Goal: Feedback & Contribution: Submit feedback/report problem

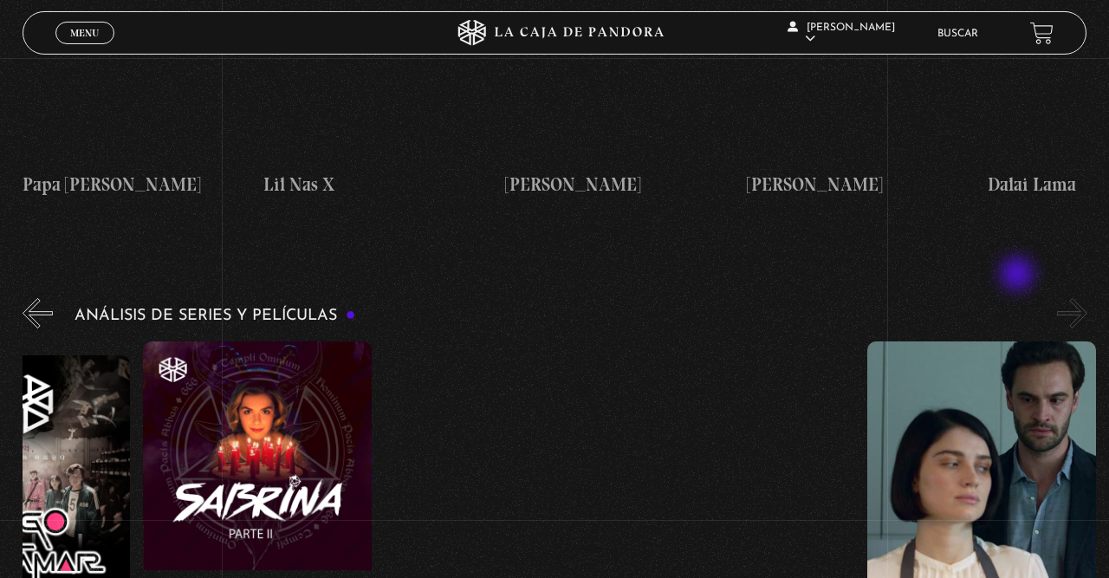
scroll to position [3073, 0]
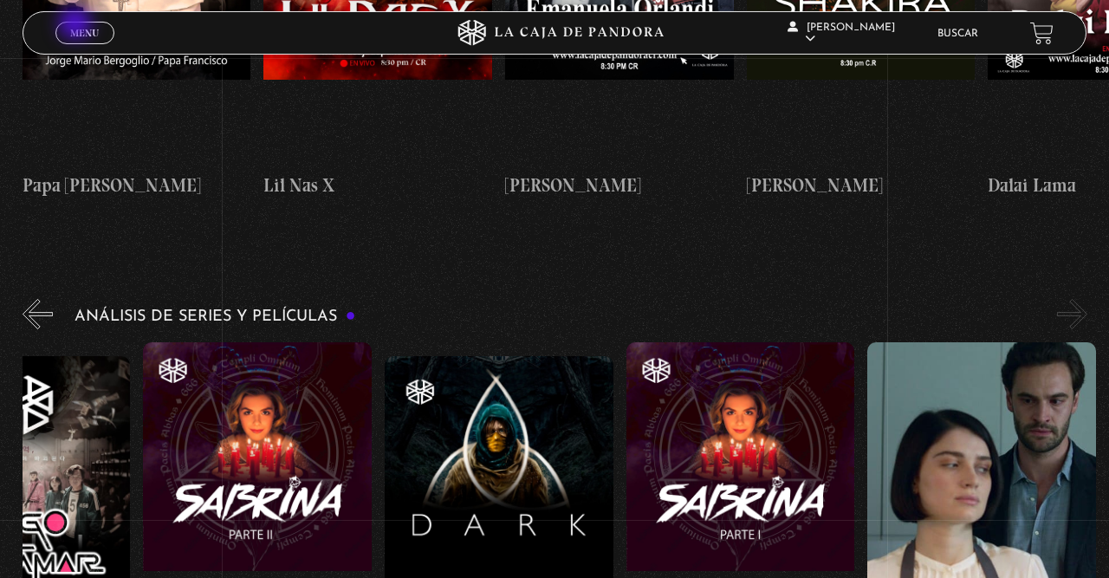
click at [77, 25] on link "Menu Cerrar" at bounding box center [84, 33] width 59 height 23
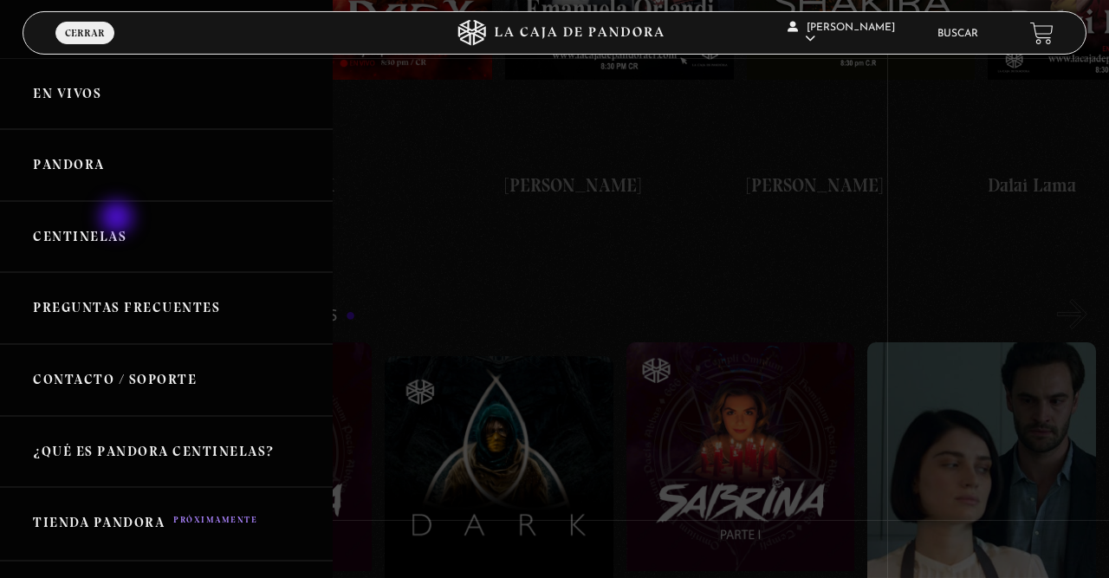
click at [119, 219] on link "Centinelas" at bounding box center [166, 237] width 333 height 72
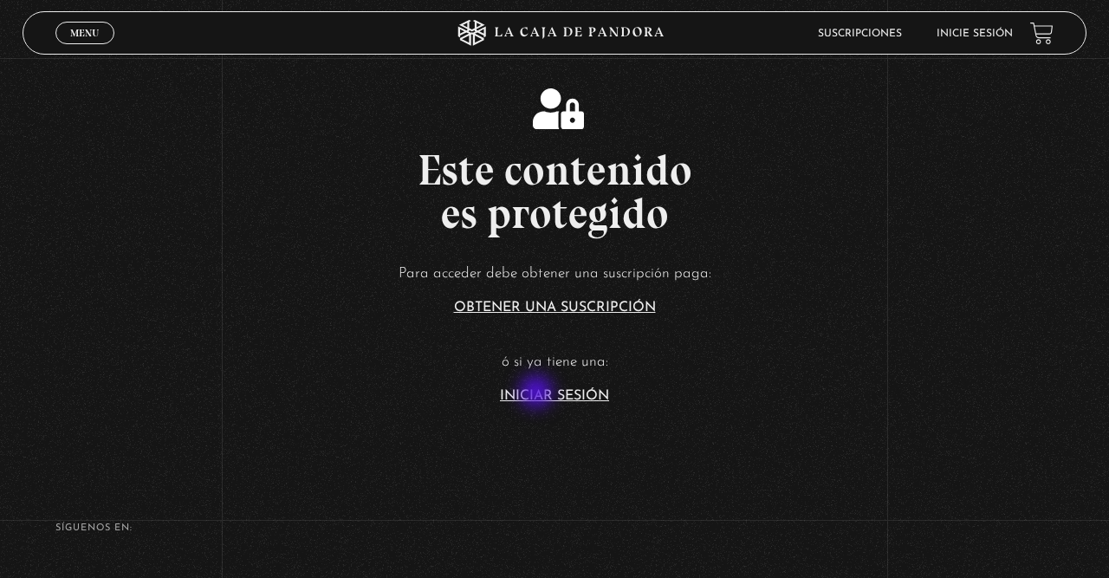
click at [538, 393] on link "Iniciar Sesión" at bounding box center [554, 396] width 109 height 14
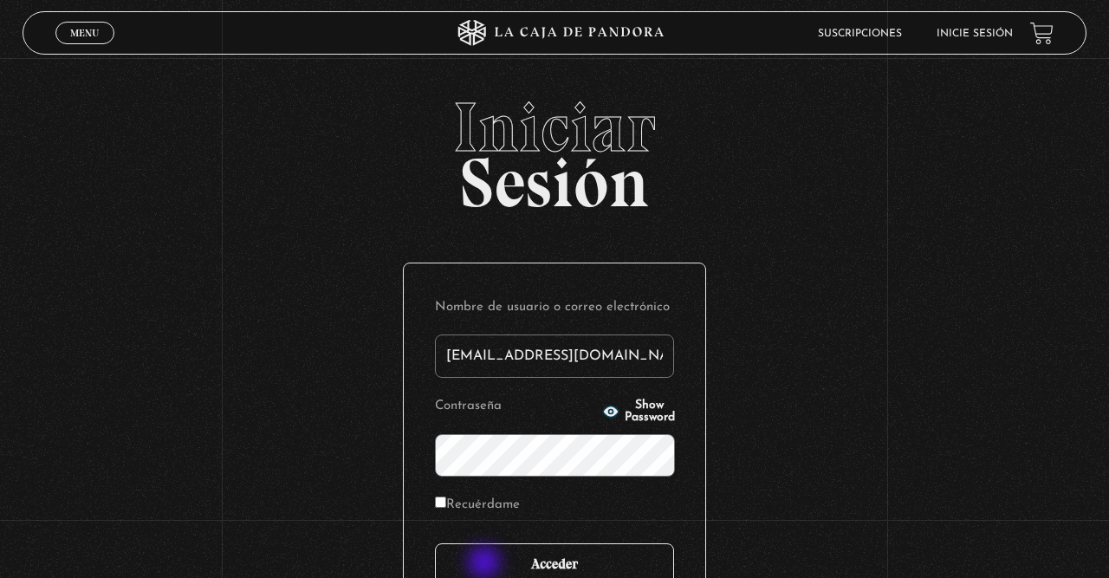
type input "fermfcs29@gmail.com"
click at [503, 573] on input "Acceder" at bounding box center [554, 564] width 239 height 43
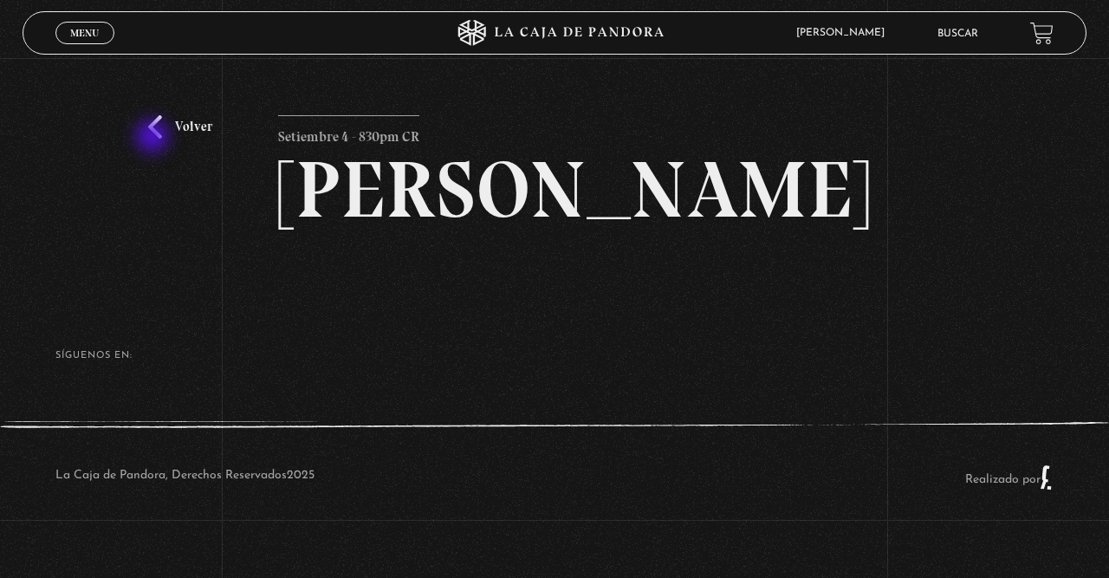
click at [154, 138] on link "Volver" at bounding box center [180, 126] width 64 height 23
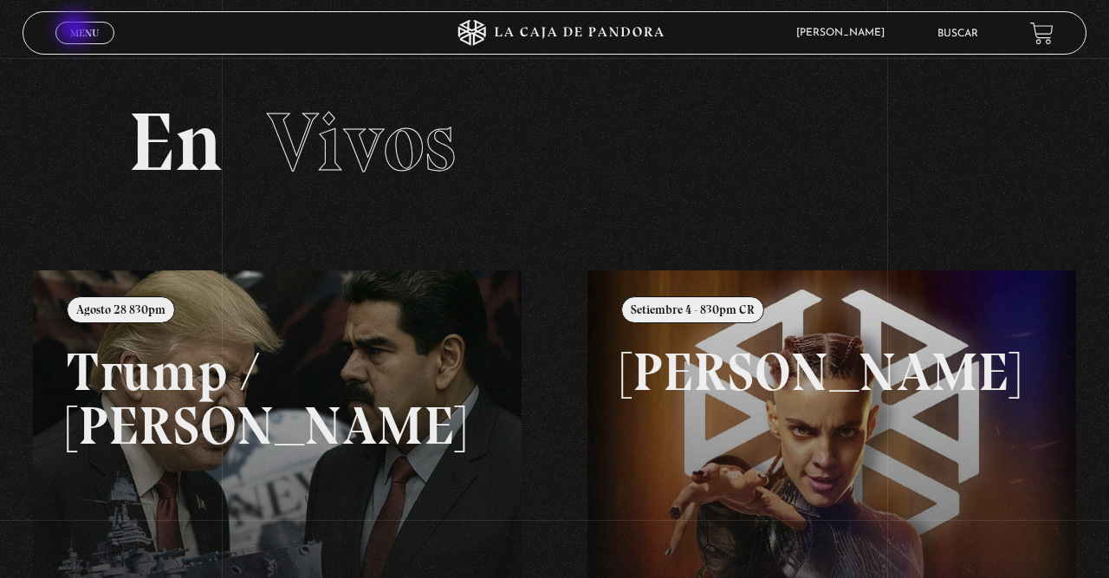
click at [76, 30] on span "Menu" at bounding box center [84, 33] width 29 height 10
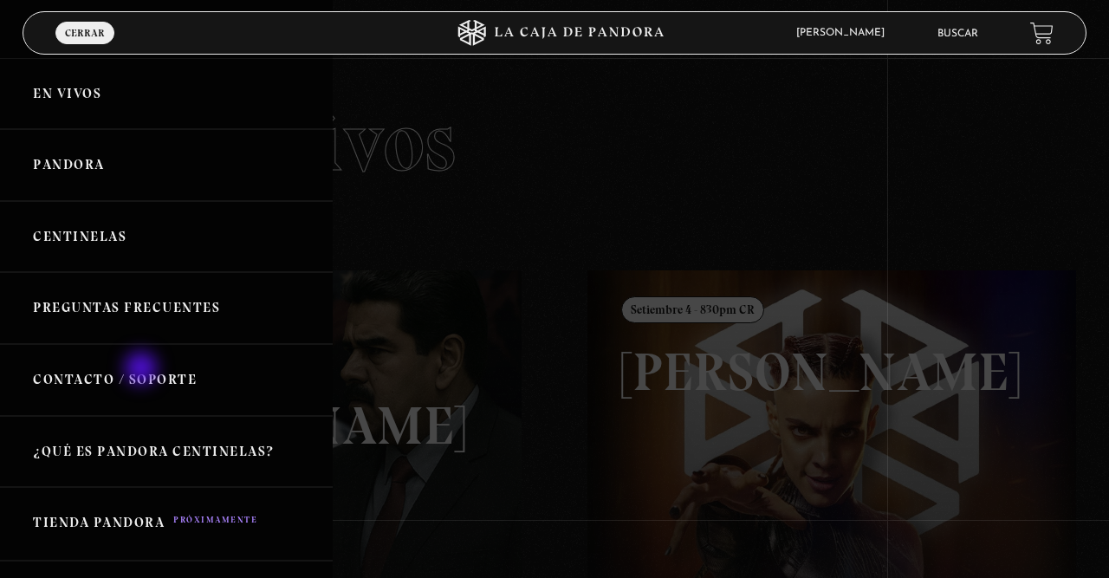
click at [143, 370] on link "Contacto / Soporte" at bounding box center [166, 380] width 333 height 72
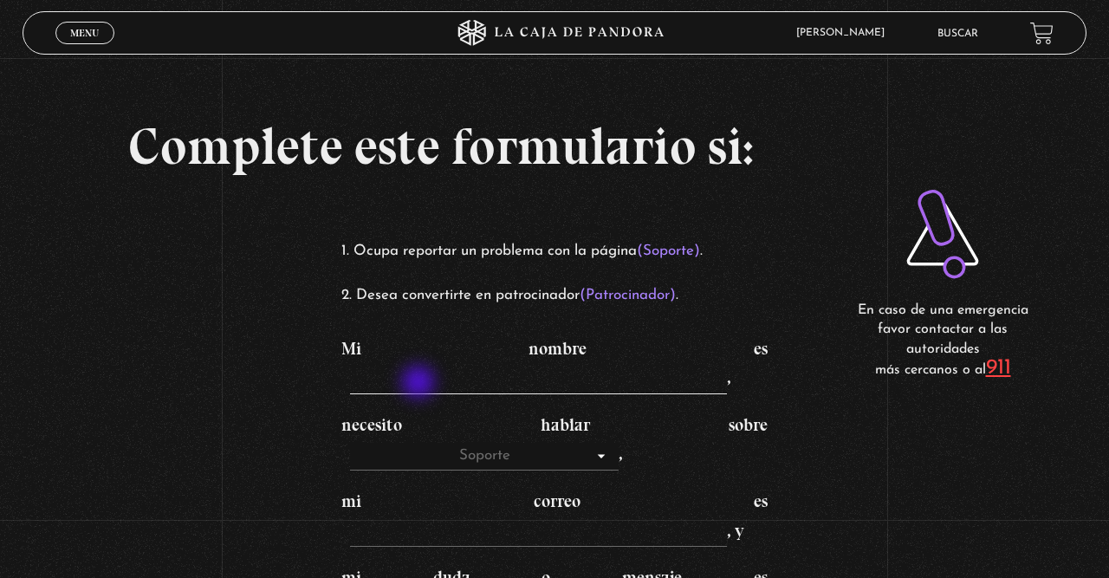
click at [421, 384] on input "Mi nombre es ," at bounding box center [538, 381] width 377 height 28
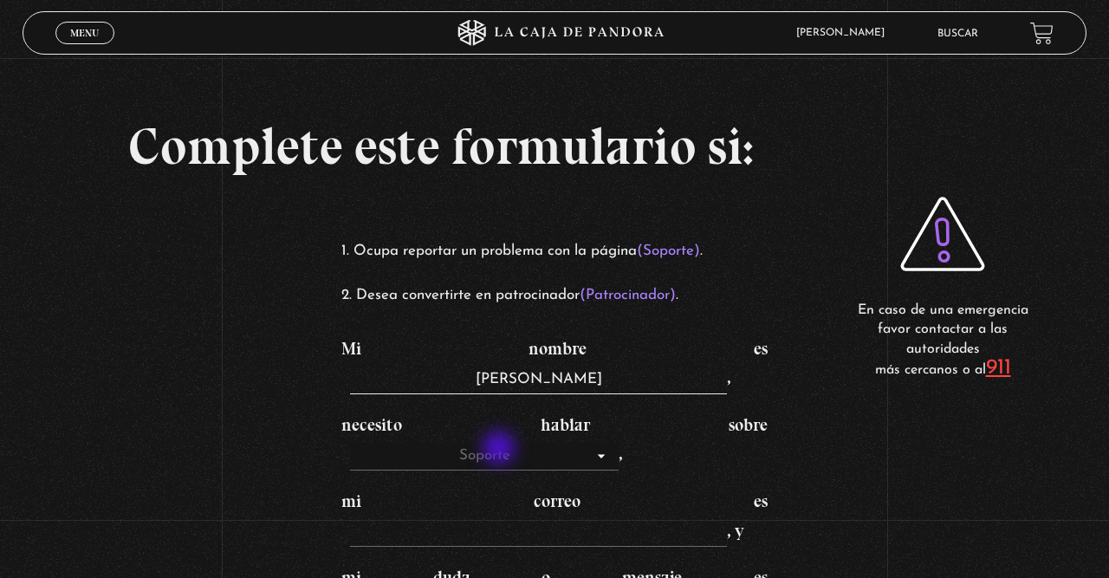
type input "Maria Cordoba"
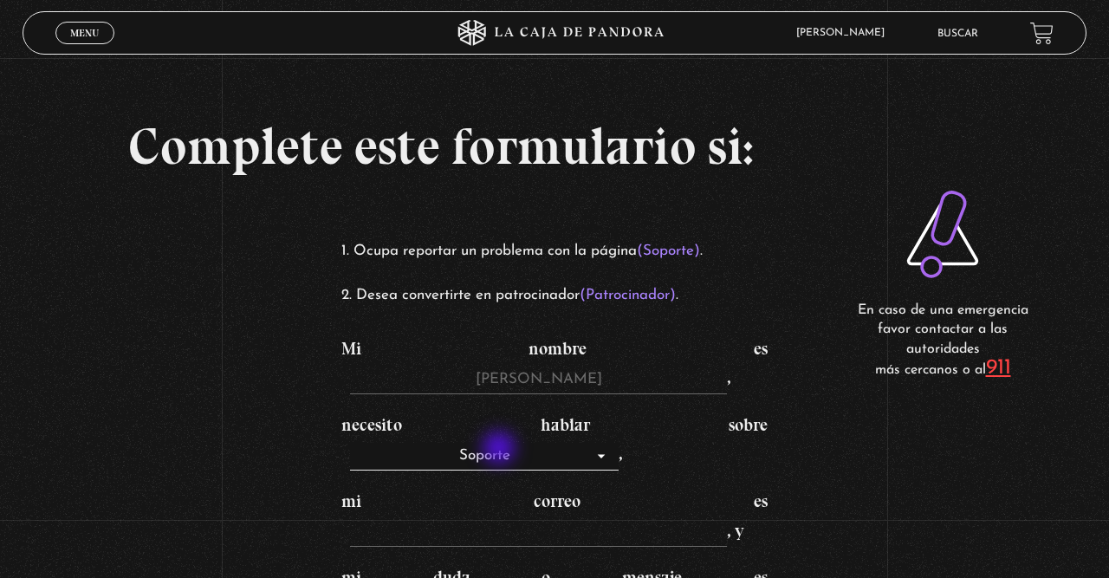
click at [501, 450] on select "Soporte Patrocinadores" at bounding box center [484, 457] width 269 height 28
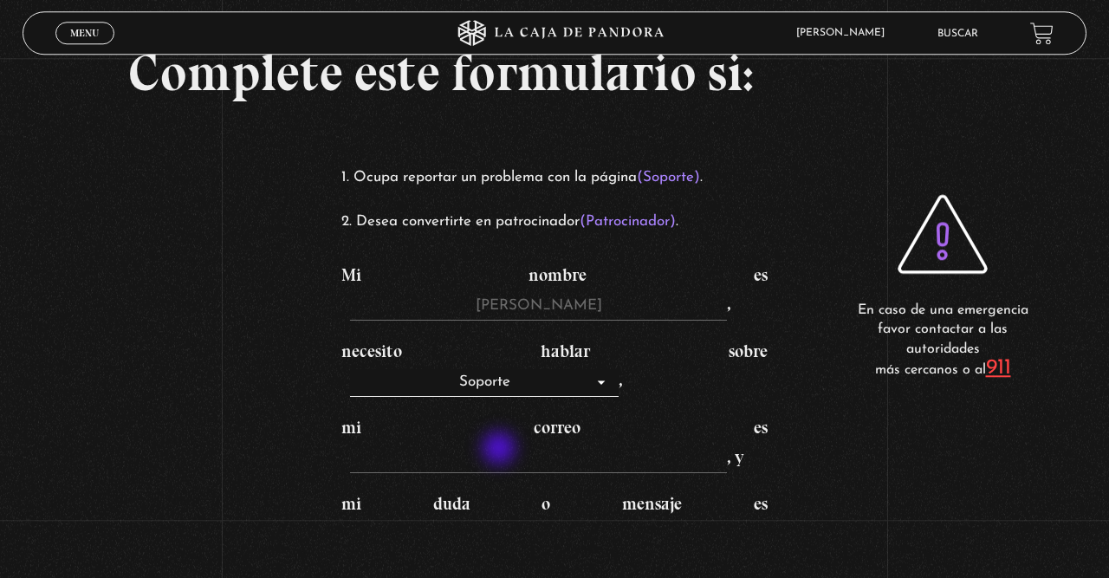
scroll to position [97, 0]
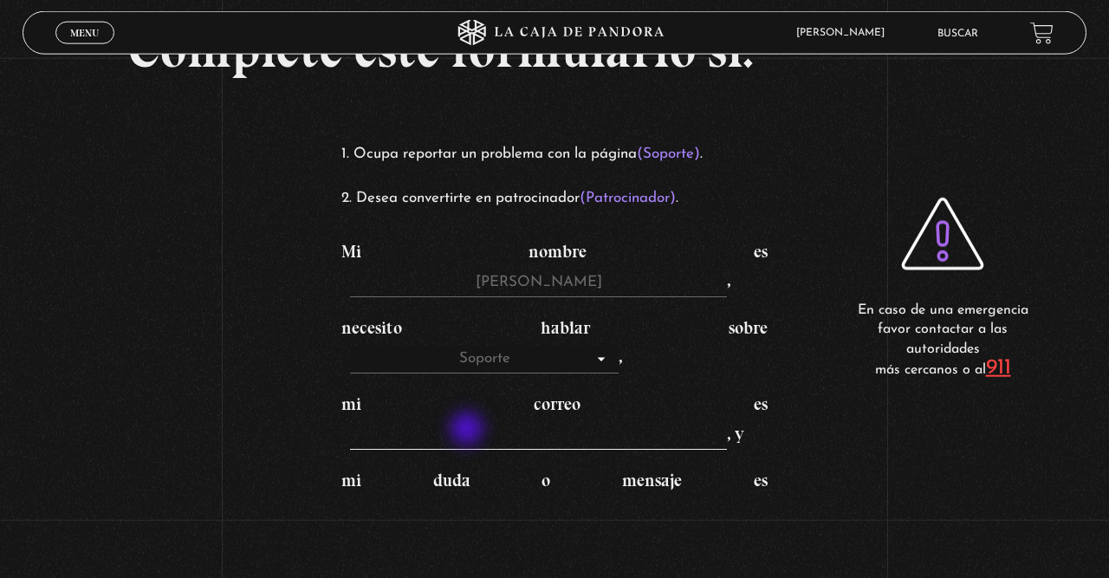
click at [469, 431] on input "mi correo es , y" at bounding box center [538, 437] width 377 height 28
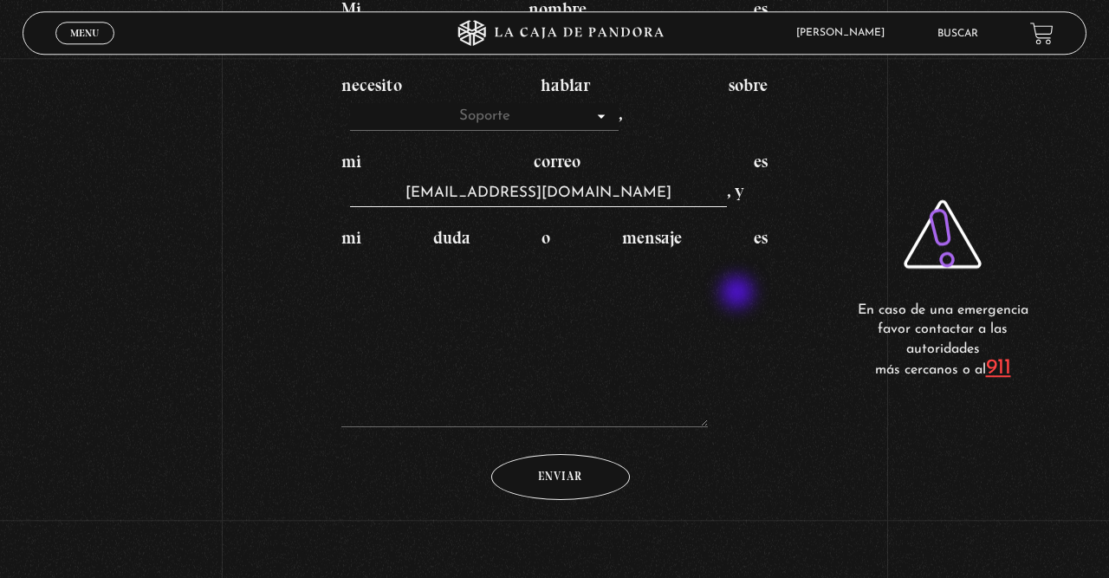
scroll to position [340, 0]
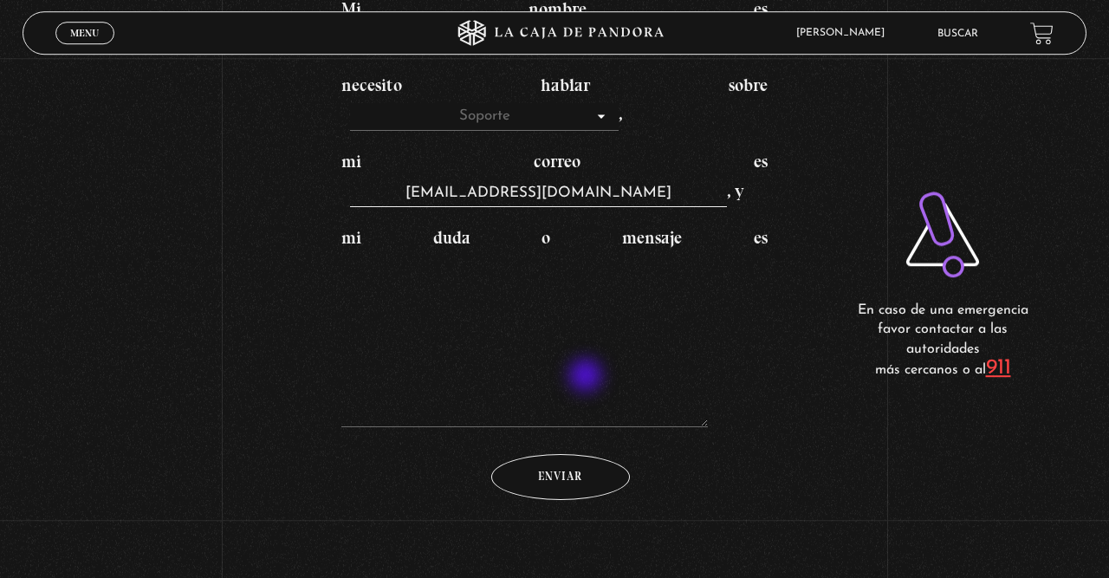
type input "fermfcs29@gmail.com"
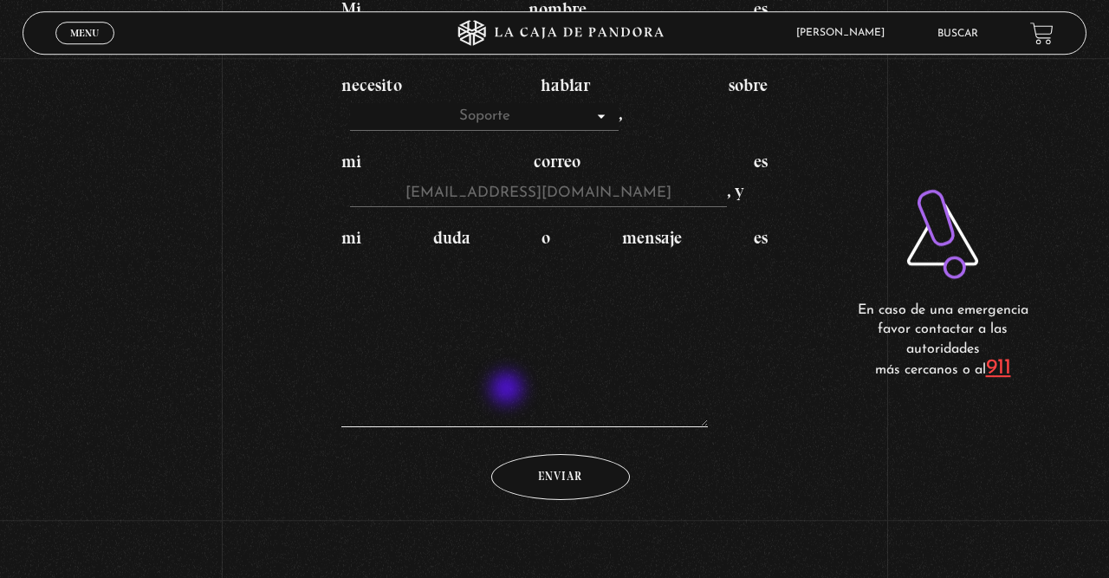
click at [509, 390] on textarea "mi duda o mensaje es" at bounding box center [524, 340] width 367 height 173
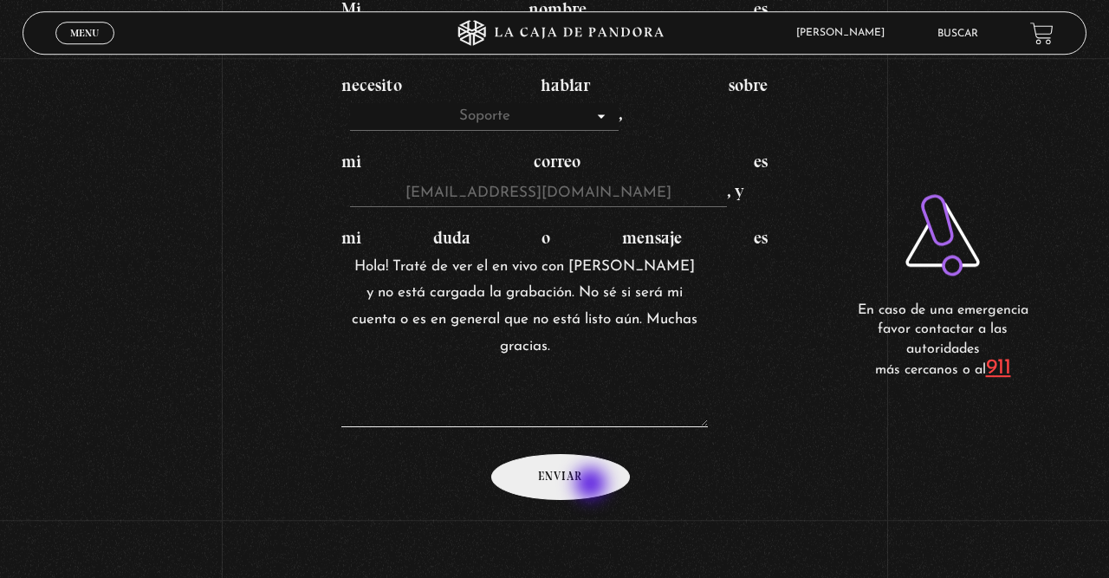
type textarea "Hola! Traté de ver el en vivo con María Gabriela de Faria y no está cargada la …"
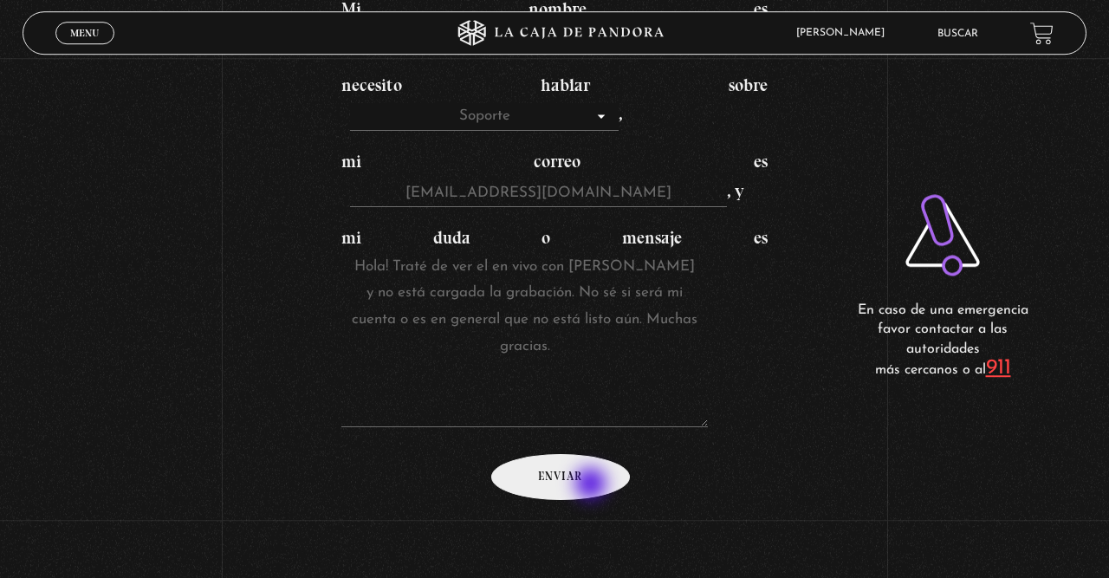
click at [593, 485] on input "Enviar" at bounding box center [560, 477] width 139 height 46
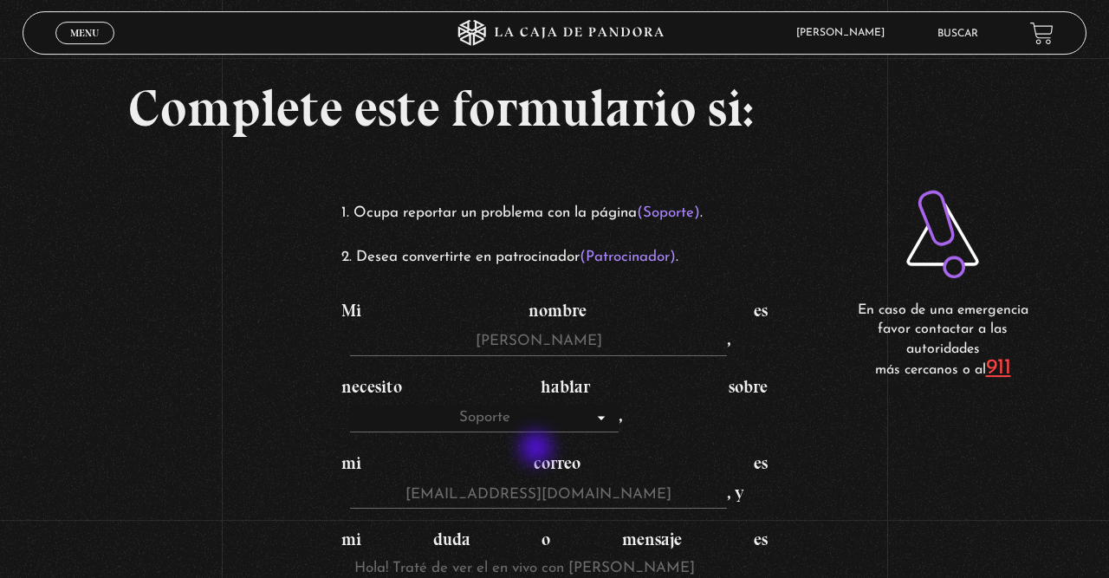
scroll to position [0, 0]
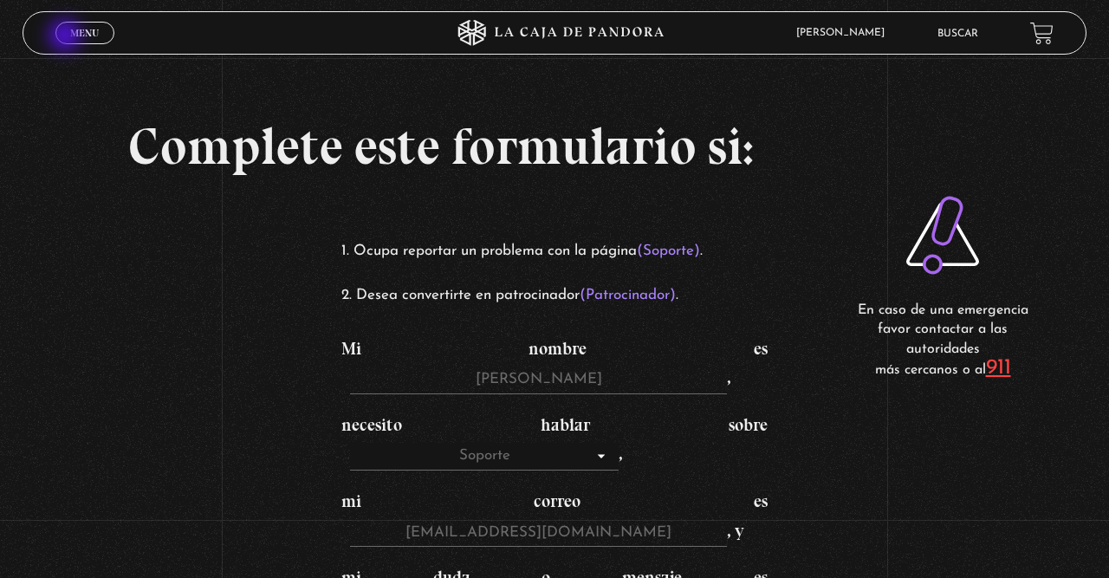
click at [67, 38] on link "Menu Cerrar" at bounding box center [84, 33] width 59 height 23
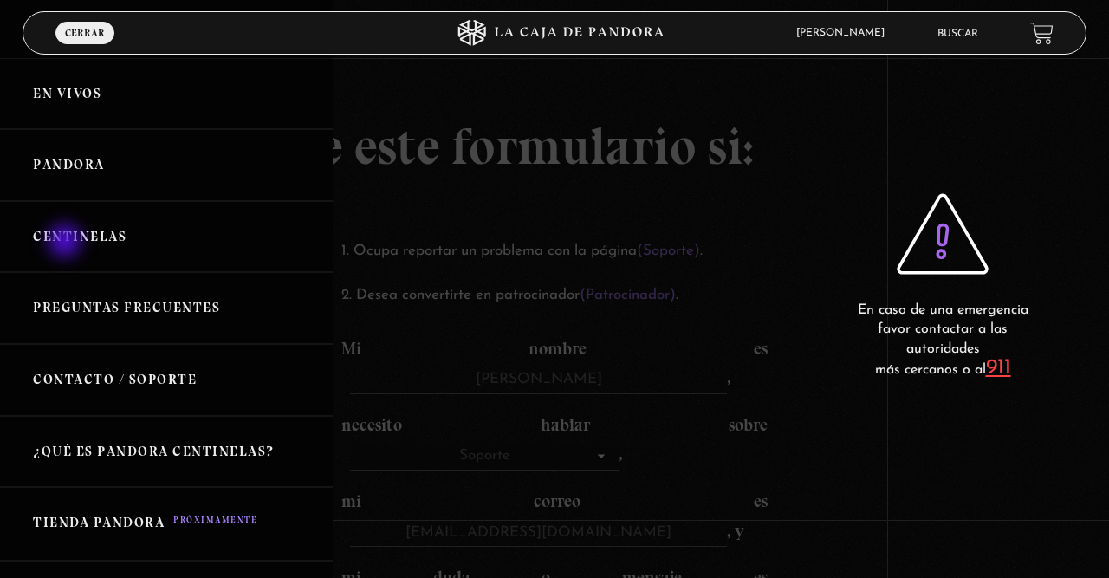
click at [67, 243] on link "Centinelas" at bounding box center [166, 237] width 333 height 72
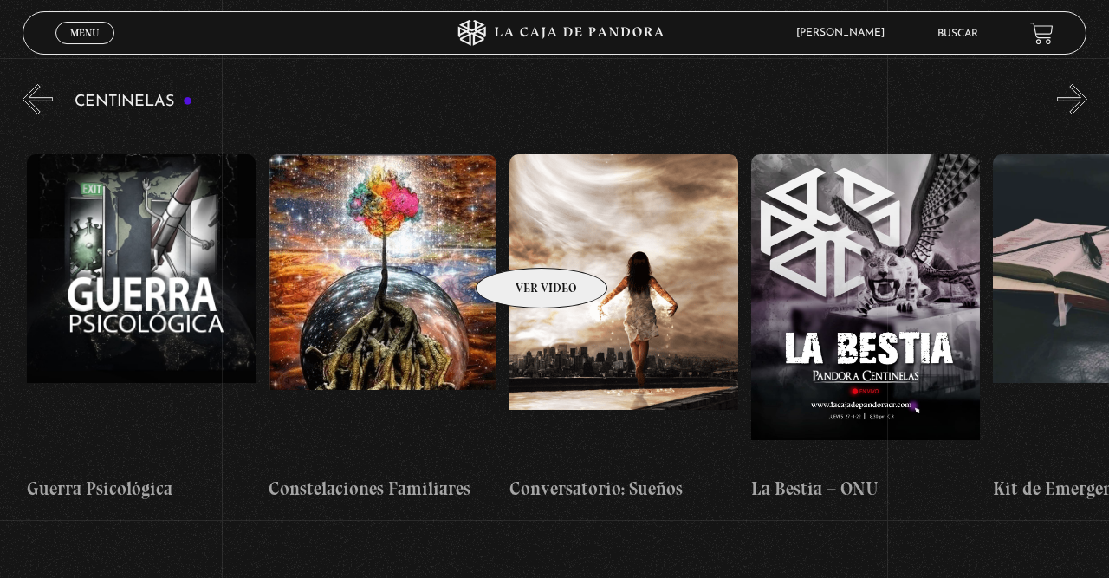
scroll to position [0, 17381]
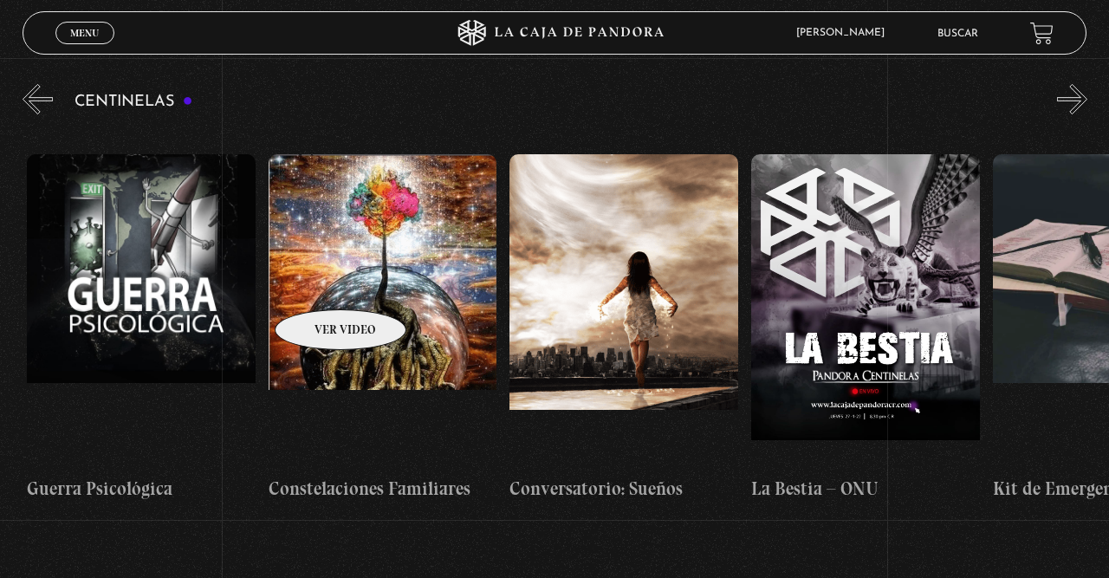
click at [318, 283] on figure at bounding box center [383, 310] width 229 height 312
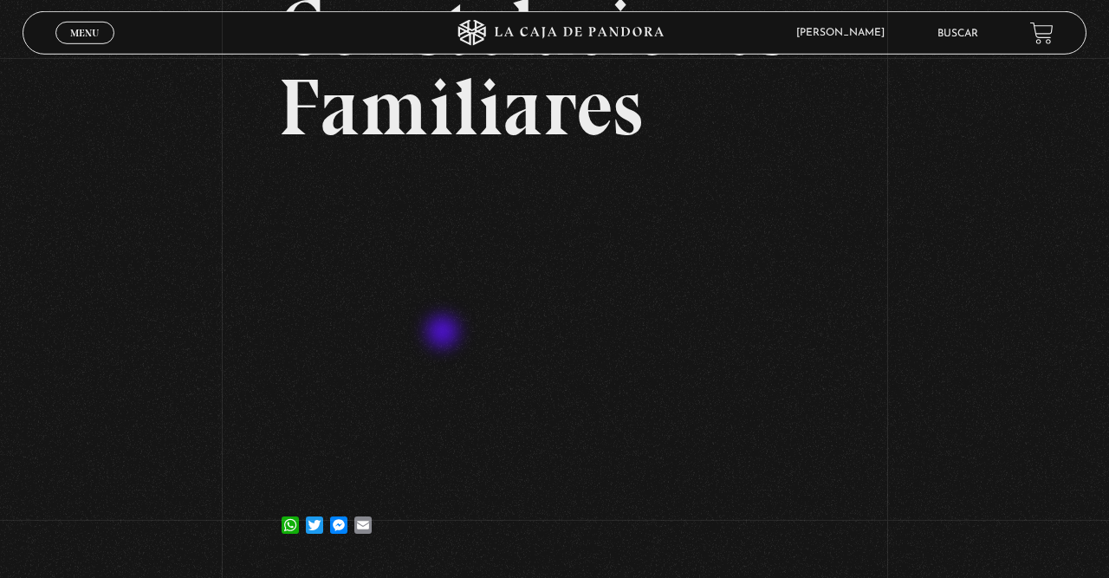
scroll to position [170, 0]
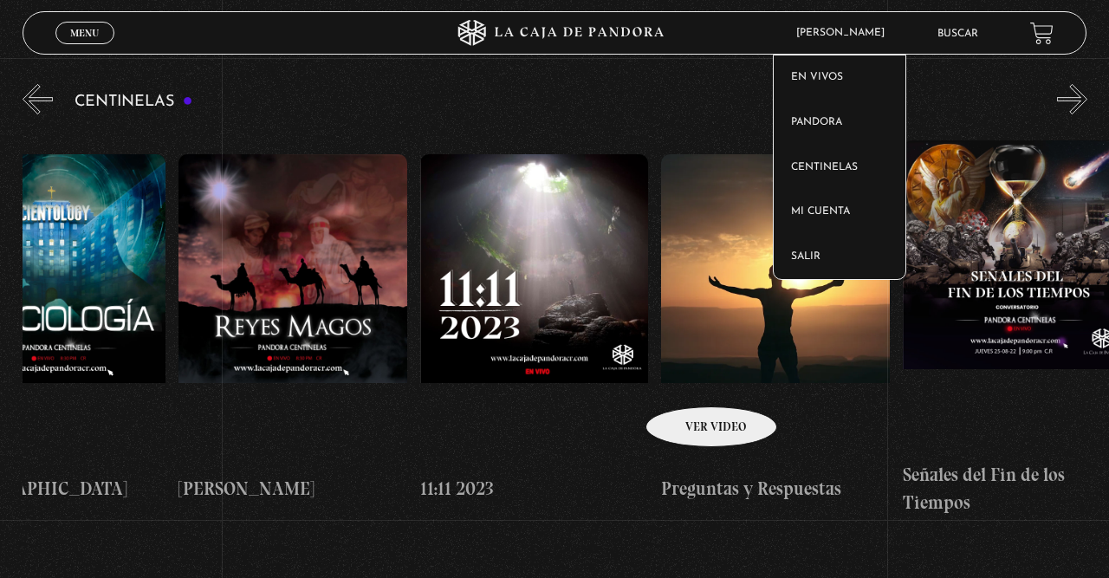
scroll to position [0, 11433]
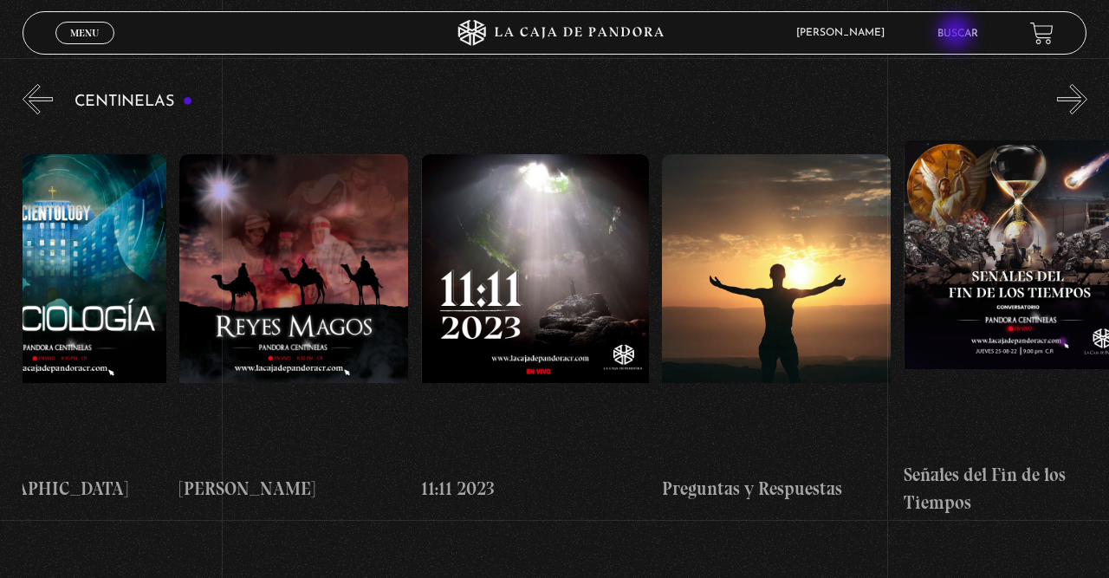
click at [957, 34] on link "Buscar" at bounding box center [958, 34] width 41 height 10
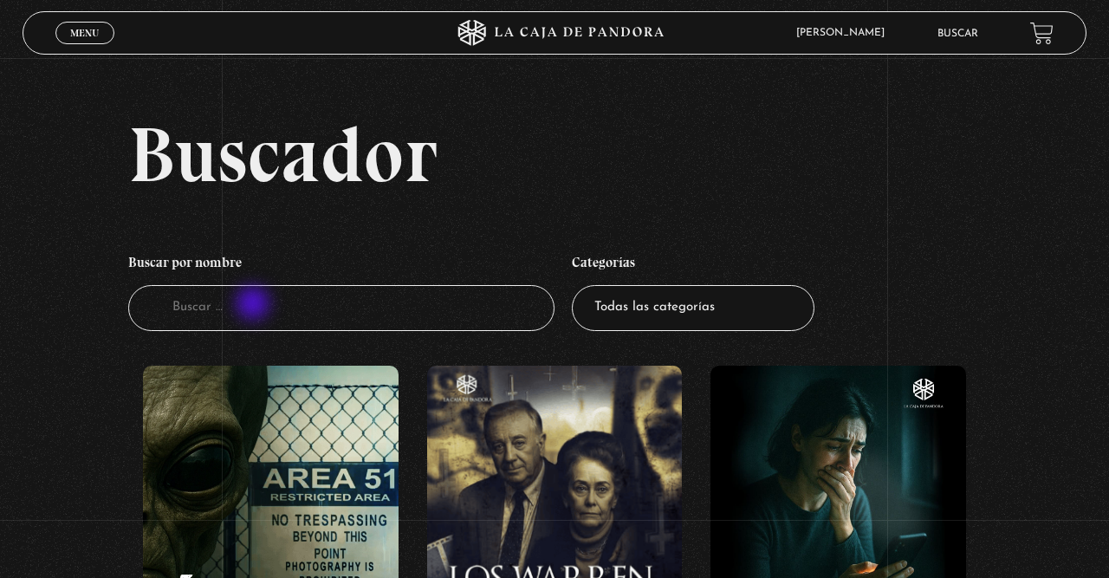
click at [255, 305] on input "Buscador" at bounding box center [341, 308] width 426 height 46
type input "guerra psicolog"
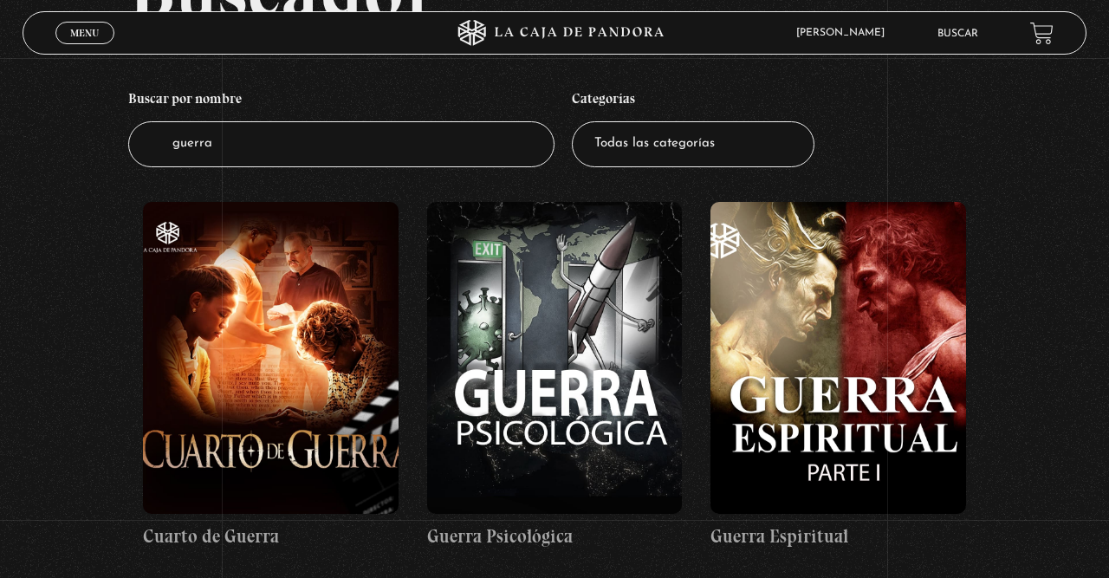
scroll to position [165, 0]
click at [471, 323] on figure at bounding box center [555, 357] width 256 height 312
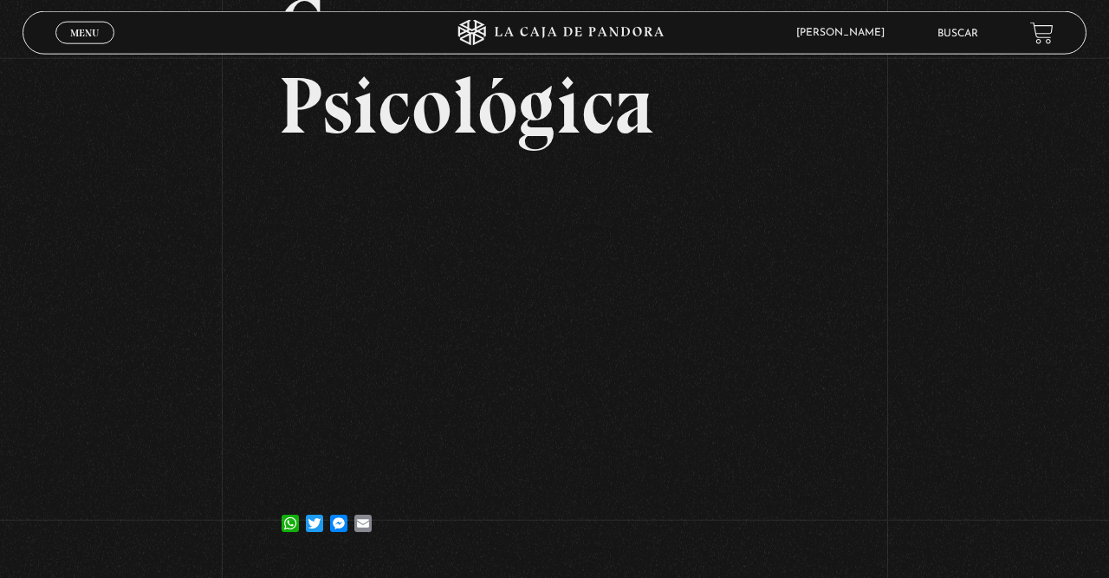
scroll to position [163, 0]
